Goal: Check status

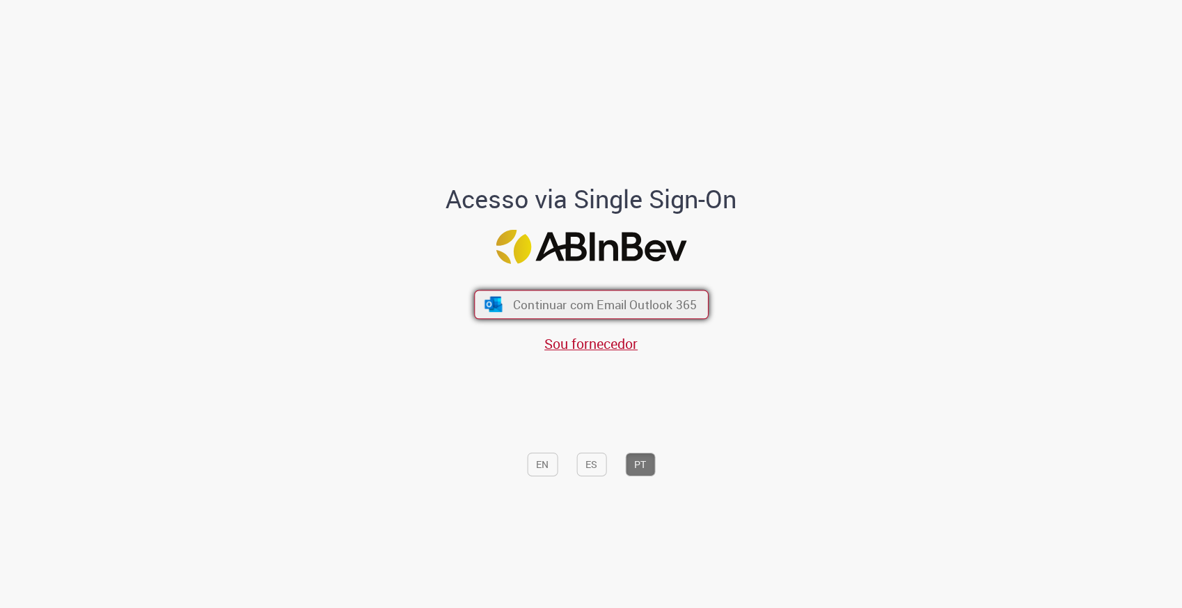
click at [588, 306] on span "Continuar com Email Outlook 365" at bounding box center [604, 304] width 184 height 16
